Goal: Use online tool/utility: Utilize a website feature to perform a specific function

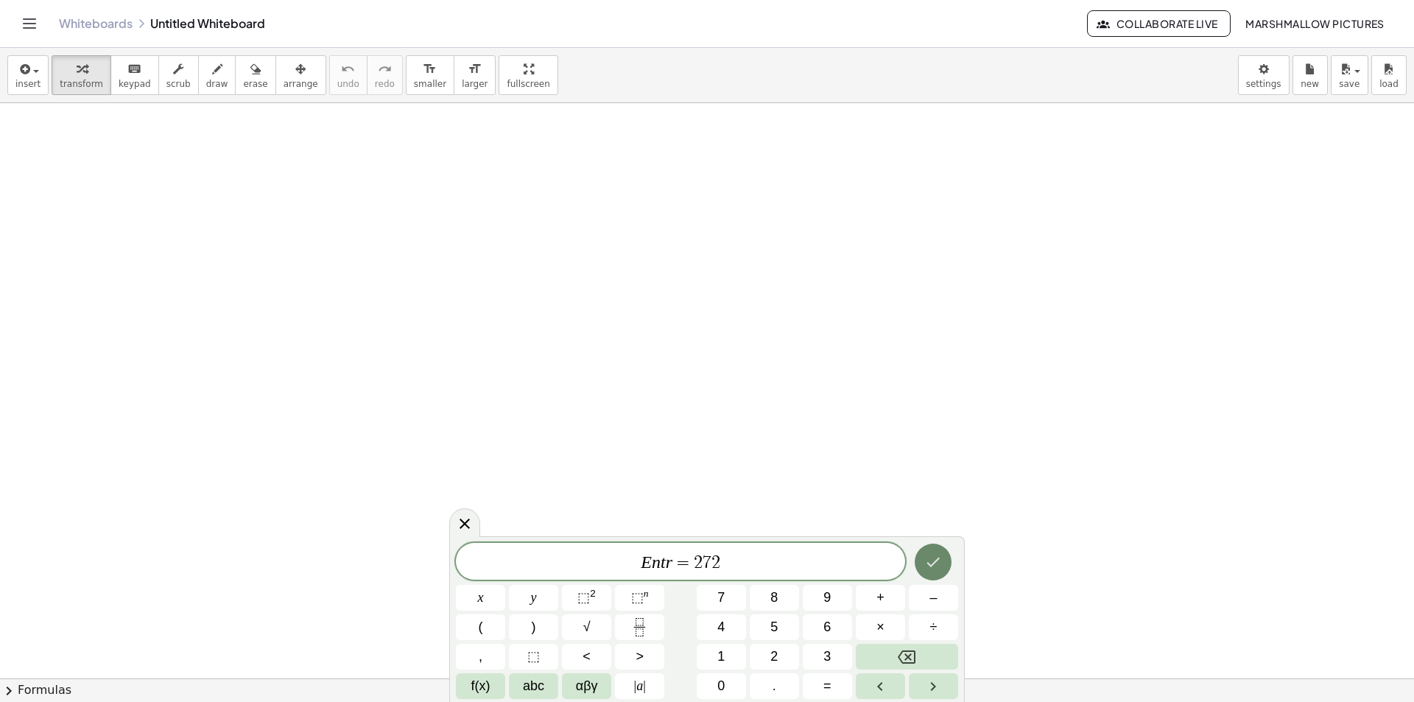
click at [924, 564] on button "Done" at bounding box center [933, 562] width 37 height 37
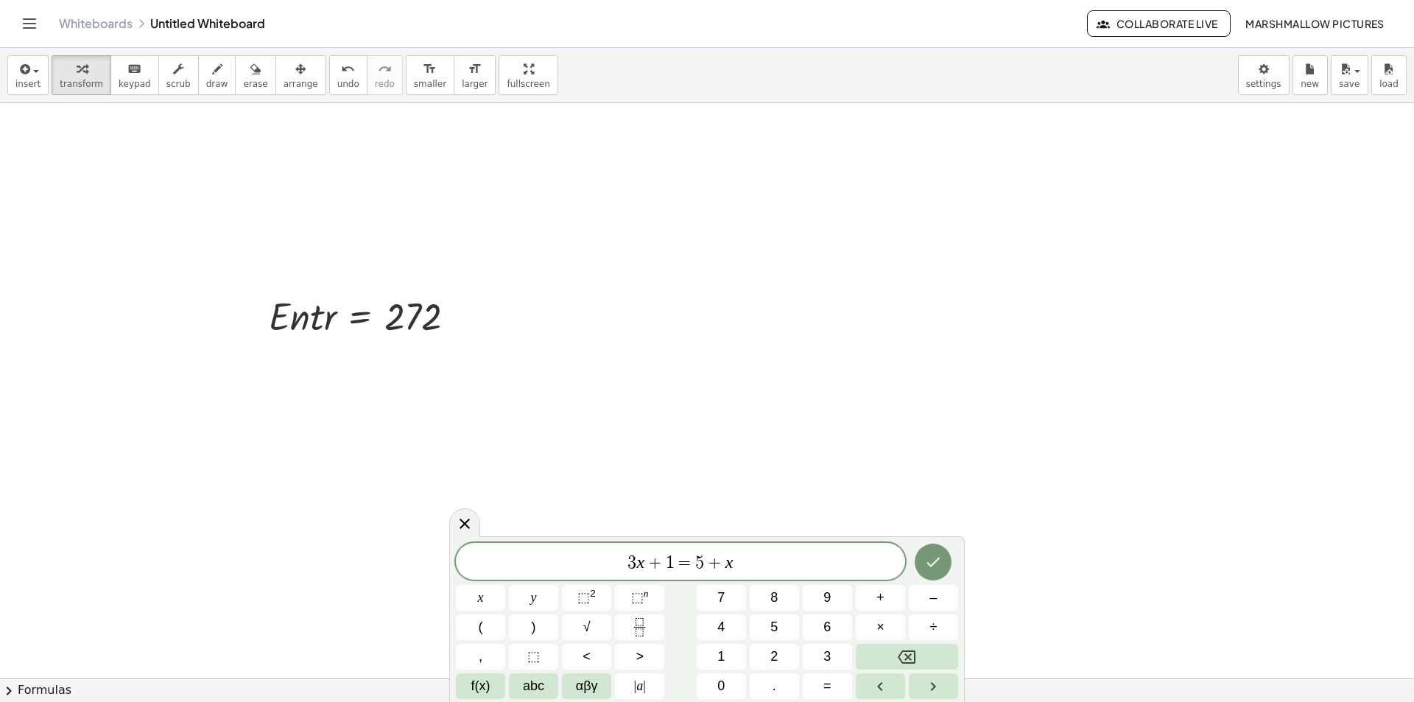
click at [539, 528] on body "Graspable Math Activities Whiteboards Classes Account v1.30.2 | Privacy policy …" at bounding box center [707, 351] width 1414 height 702
click at [933, 569] on icon "Done" at bounding box center [934, 562] width 18 height 18
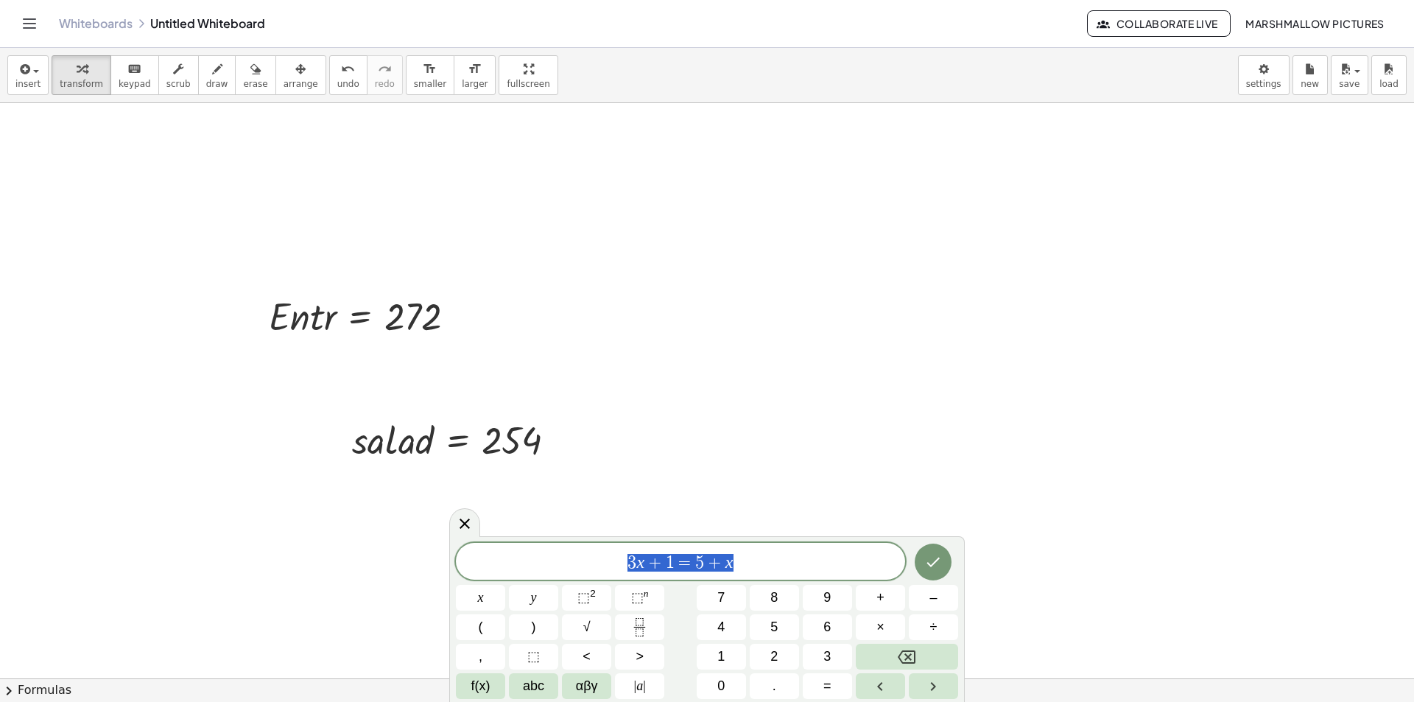
drag, startPoint x: 613, startPoint y: 556, endPoint x: 443, endPoint y: 554, distance: 169.5
click at [443, 554] on body "Graspable Math Activities Whiteboards Classes Account v1.30.2 | Privacy policy …" at bounding box center [707, 351] width 1414 height 702
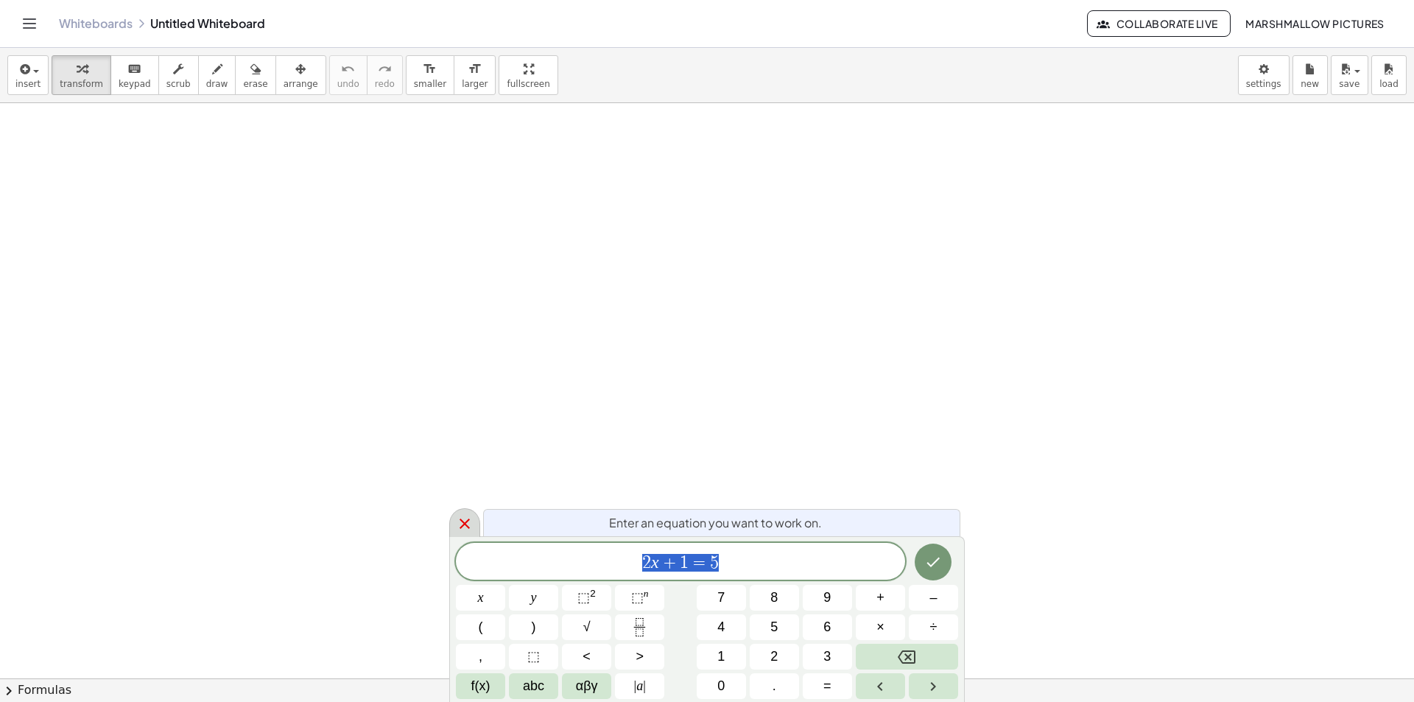
click at [476, 532] on div at bounding box center [464, 522] width 31 height 29
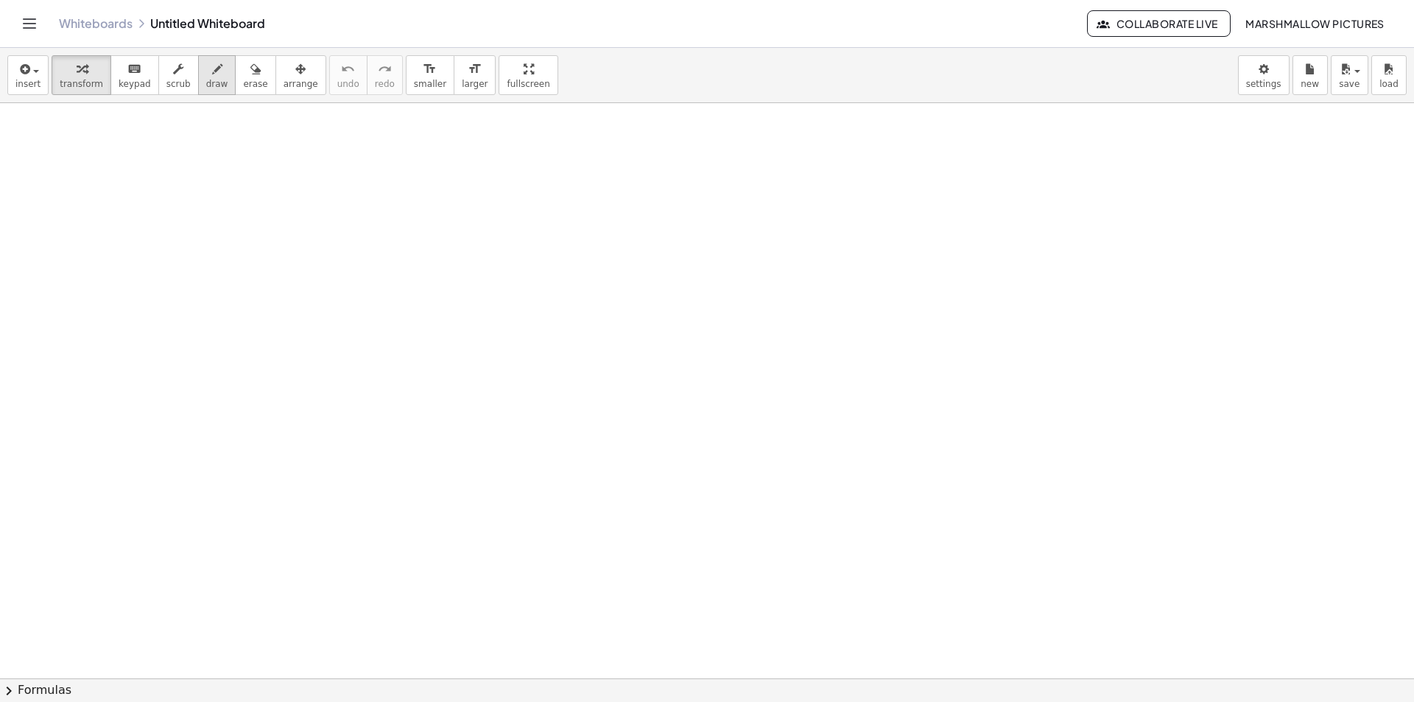
click at [212, 71] on icon "button" at bounding box center [217, 69] width 10 height 18
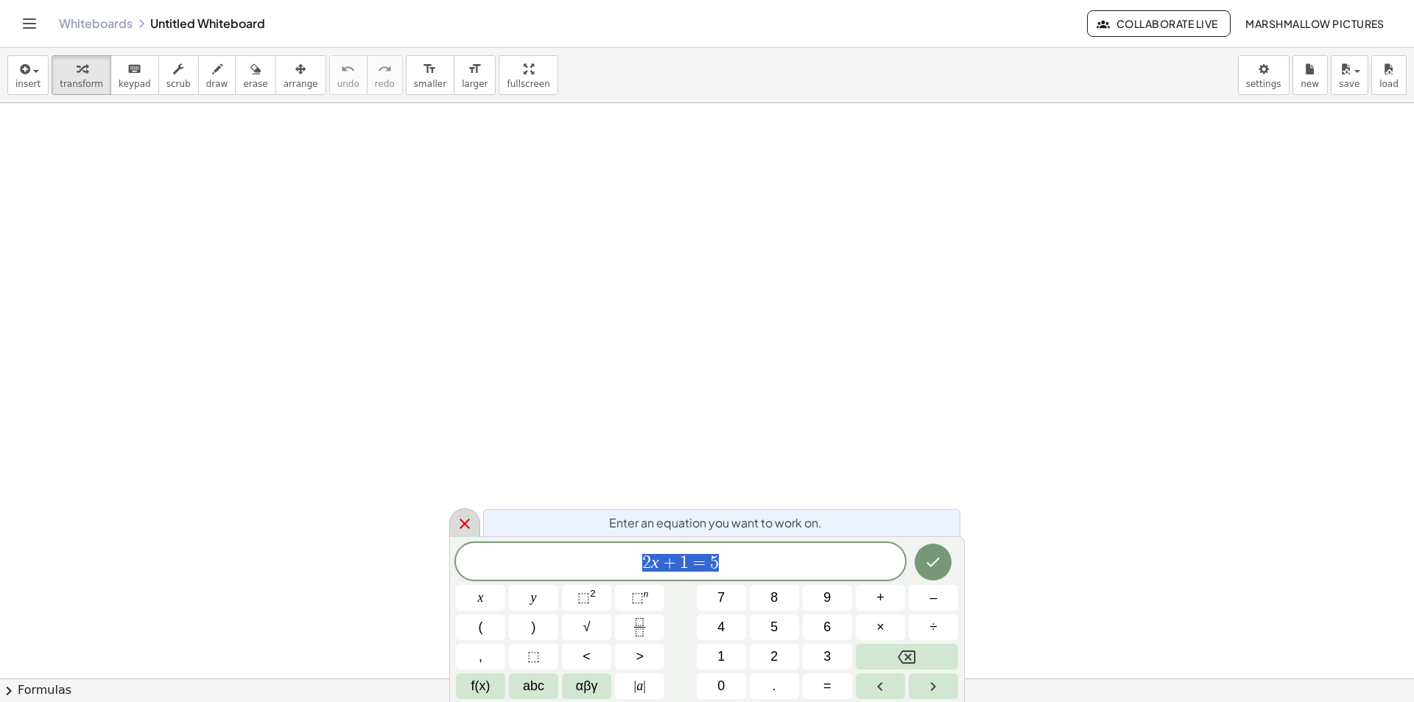
click at [474, 523] on div at bounding box center [464, 522] width 31 height 29
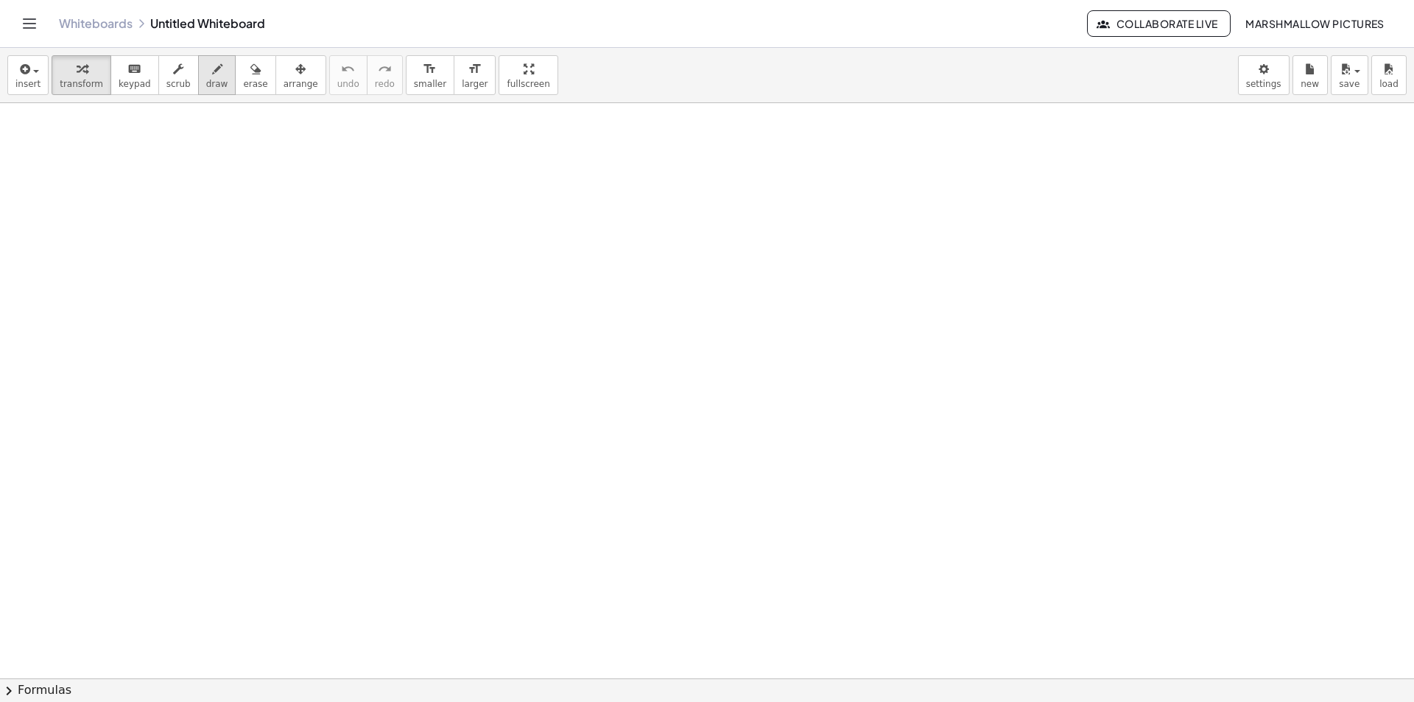
click at [209, 68] on button "draw" at bounding box center [217, 75] width 38 height 40
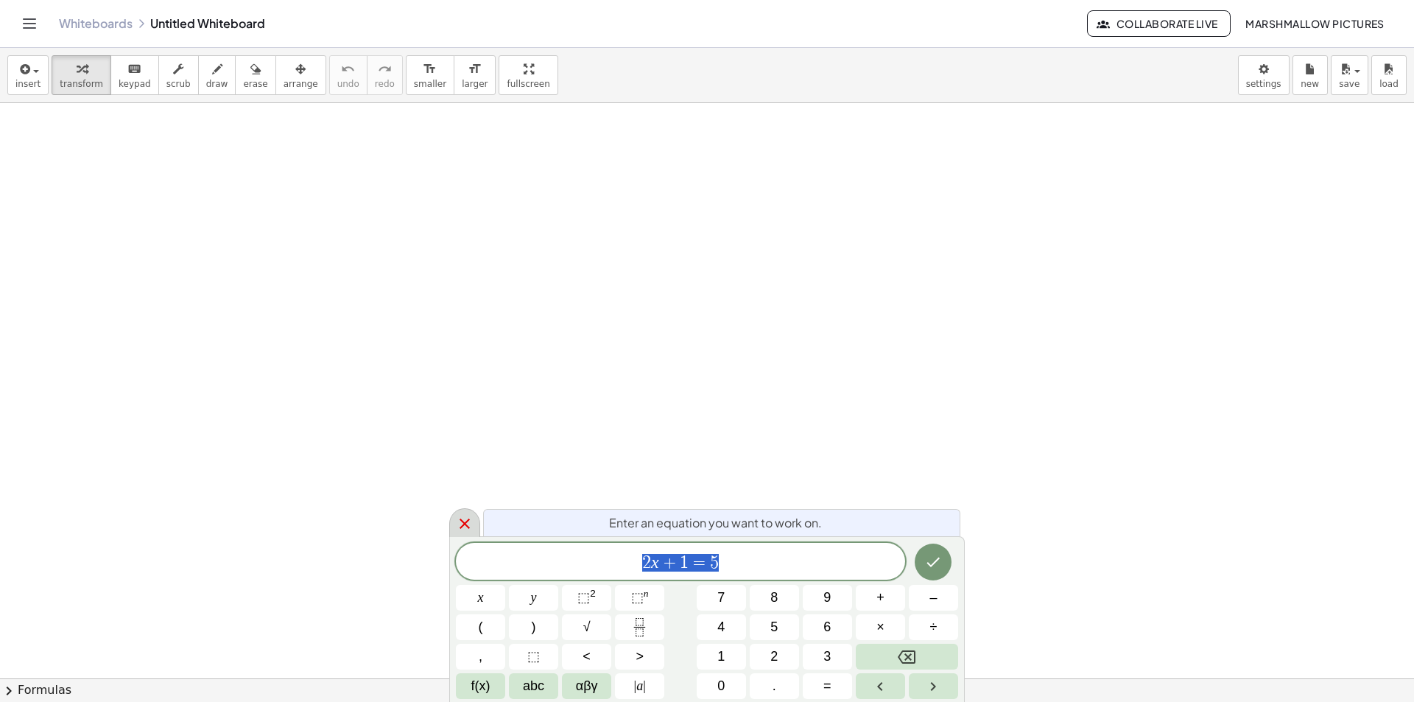
click at [457, 518] on icon at bounding box center [465, 524] width 18 height 18
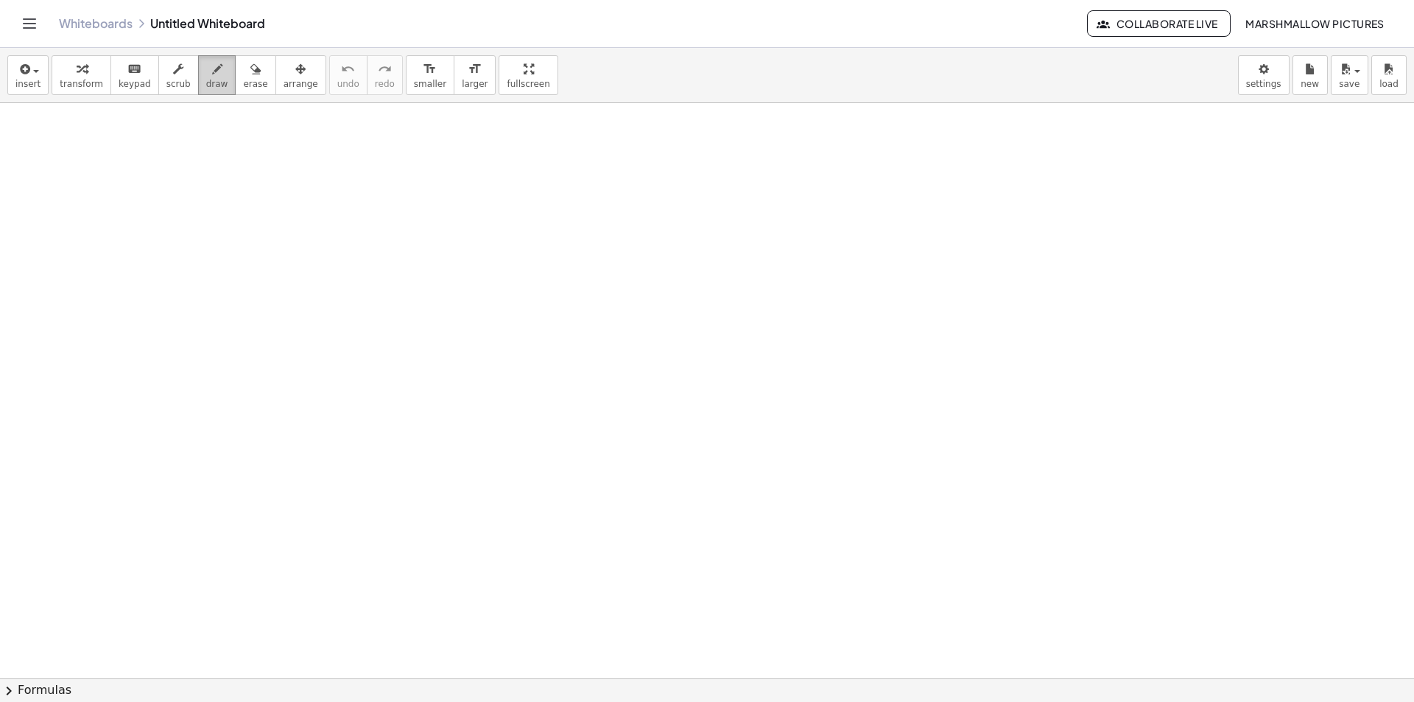
click at [212, 72] on icon "button" at bounding box center [217, 69] width 10 height 18
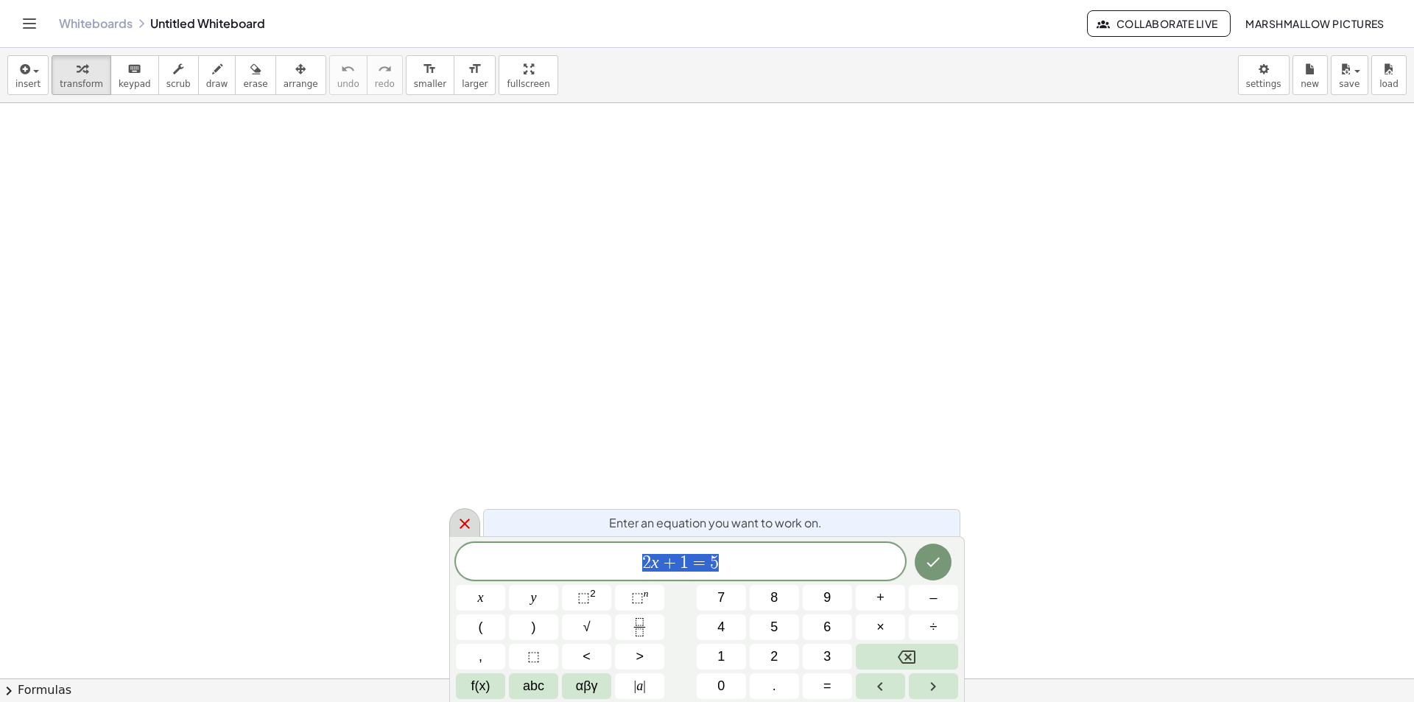
click at [457, 523] on icon at bounding box center [465, 524] width 18 height 18
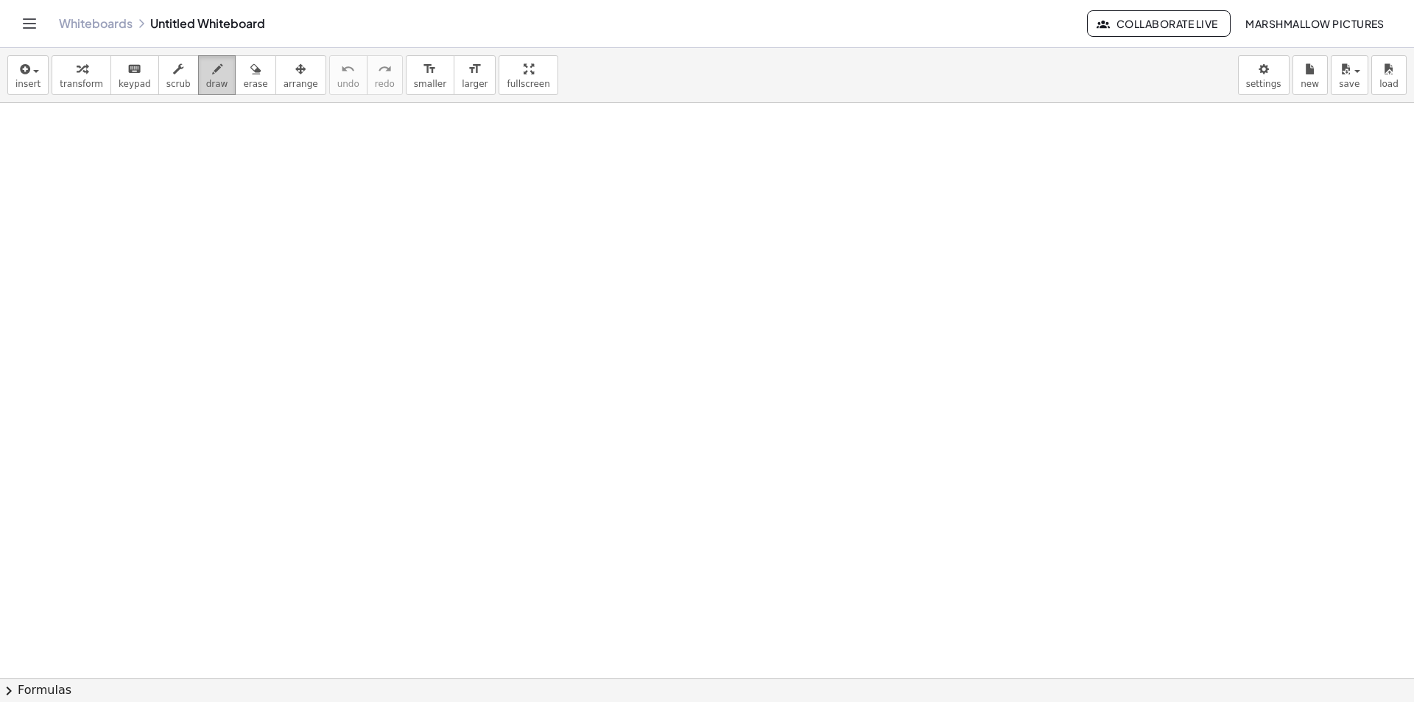
click at [206, 85] on span "draw" at bounding box center [217, 84] width 22 height 10
